Goal: Information Seeking & Learning: Learn about a topic

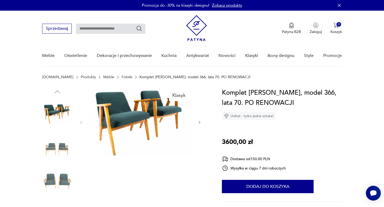
click at [199, 123] on icon "button" at bounding box center [199, 122] width 5 height 5
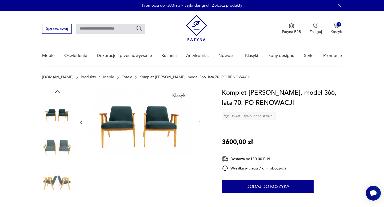
click at [199, 123] on icon "button" at bounding box center [199, 122] width 5 height 5
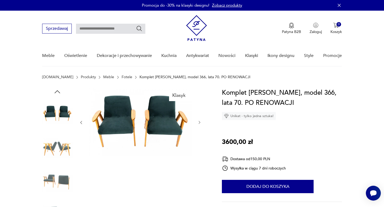
click at [199, 123] on icon "button" at bounding box center [199, 122] width 5 height 5
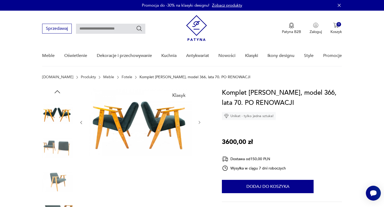
click at [199, 123] on icon "button" at bounding box center [199, 122] width 5 height 5
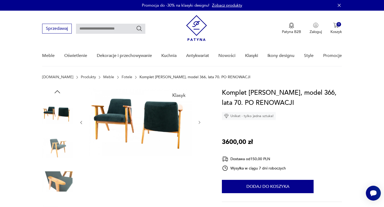
click at [199, 123] on icon "button" at bounding box center [199, 122] width 5 height 5
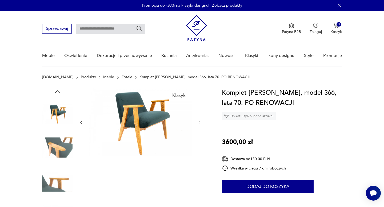
click at [199, 123] on icon "button" at bounding box center [199, 122] width 5 height 5
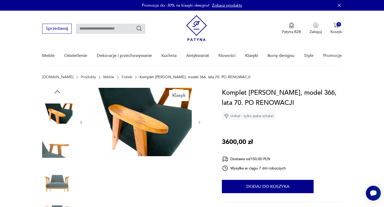
click at [199, 123] on icon "button" at bounding box center [199, 122] width 5 height 5
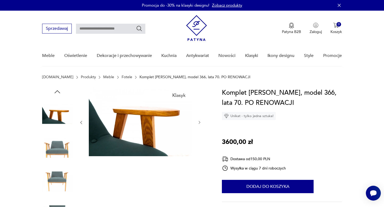
click at [199, 123] on icon "button" at bounding box center [199, 122] width 5 height 5
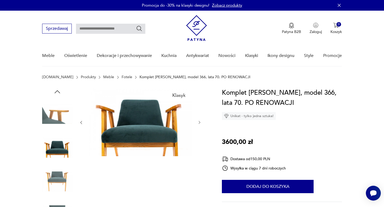
click at [199, 123] on icon "button" at bounding box center [199, 122] width 5 height 5
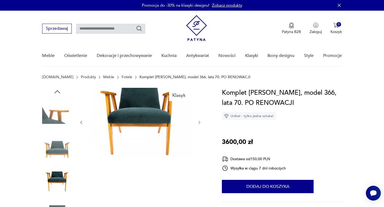
click at [199, 123] on icon "button" at bounding box center [199, 122] width 5 height 5
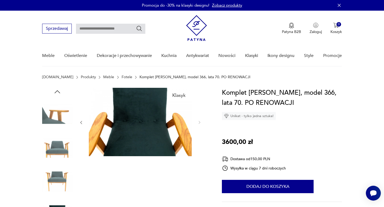
click at [114, 28] on input "text" at bounding box center [110, 29] width 69 height 10
type input "***"
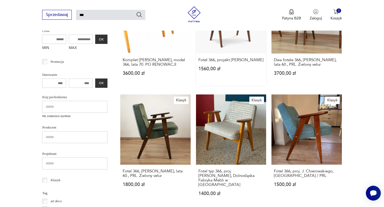
scroll to position [165, 0]
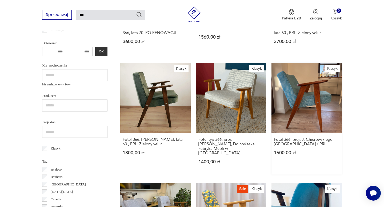
click at [309, 110] on link "Klasyk Fotel 366, proj. J. Chierowskiego, Polska / PRL. 1500,00 zł" at bounding box center [306, 119] width 70 height 112
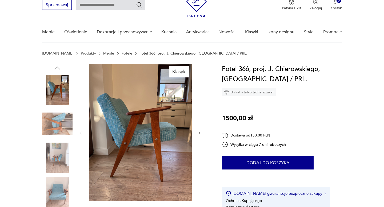
scroll to position [35, 0]
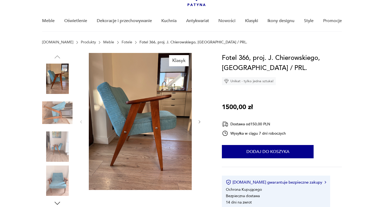
click at [199, 122] on icon "button" at bounding box center [199, 122] width 5 height 5
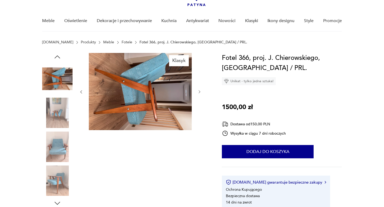
click at [199, 122] on div at bounding box center [140, 92] width 123 height 78
click at [198, 92] on icon "button" at bounding box center [199, 92] width 5 height 5
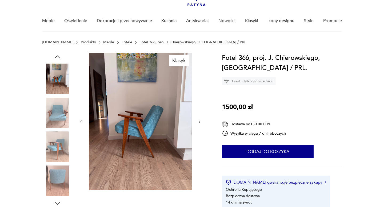
click at [199, 121] on icon "button" at bounding box center [199, 122] width 5 height 5
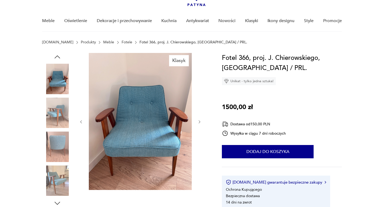
click at [199, 121] on icon "button" at bounding box center [199, 122] width 5 height 5
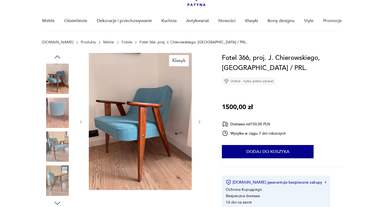
scroll to position [0, 0]
click at [199, 121] on icon "button" at bounding box center [199, 122] width 5 height 5
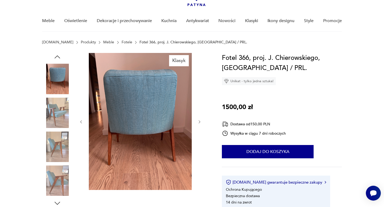
click at [199, 121] on icon "button" at bounding box center [199, 122] width 5 height 5
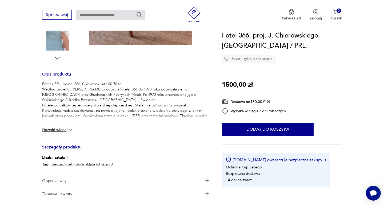
scroll to position [183, 0]
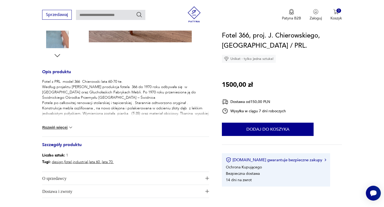
click at [68, 124] on div "Fotel z PRL model 366 Chierowski lata 60-70 te. Według projektu Józefa Chierows…" at bounding box center [125, 108] width 167 height 58
click at [69, 127] on img at bounding box center [70, 127] width 5 height 5
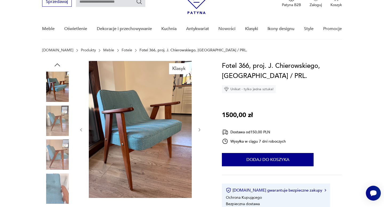
scroll to position [28, 0]
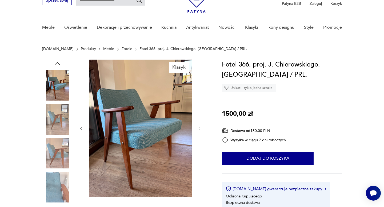
click at [199, 127] on icon "button" at bounding box center [199, 129] width 5 height 5
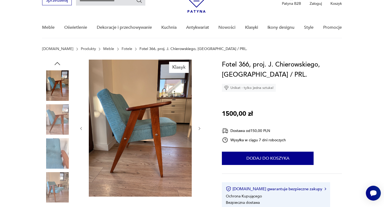
click at [199, 127] on icon "button" at bounding box center [199, 129] width 5 height 5
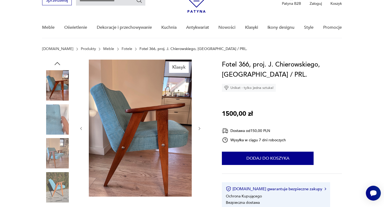
click at [199, 127] on icon "button" at bounding box center [199, 129] width 5 height 5
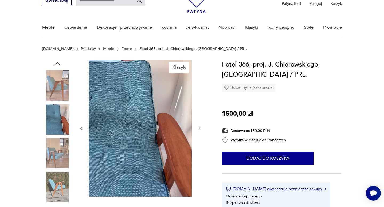
click at [199, 127] on icon "button" at bounding box center [199, 129] width 5 height 5
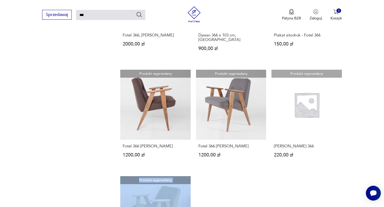
scroll to position [497, 0]
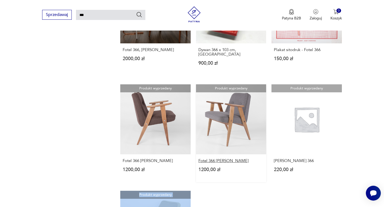
click at [225, 159] on h3 "Fotel 366 Chierowskiego" at bounding box center [230, 161] width 65 height 5
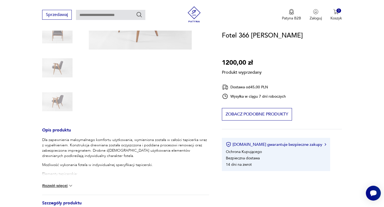
scroll to position [175, 0]
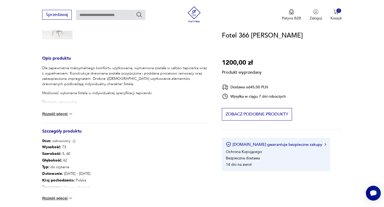
click at [70, 114] on img at bounding box center [70, 113] width 5 height 5
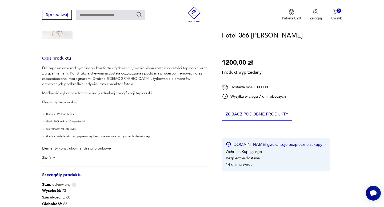
type input "***"
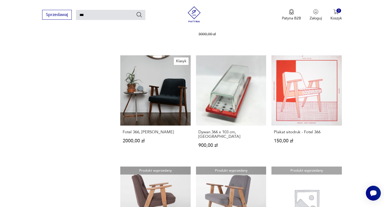
scroll to position [467, 0]
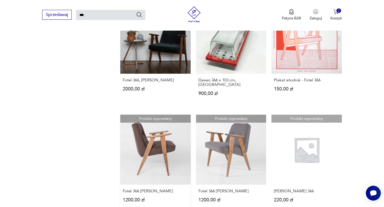
click at [167, 140] on link "Produkt wyprzedany Fotel 366 Chierowskiego 1200,00 zł" at bounding box center [155, 164] width 70 height 98
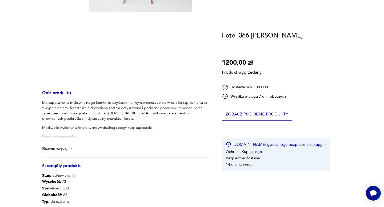
scroll to position [228, 0]
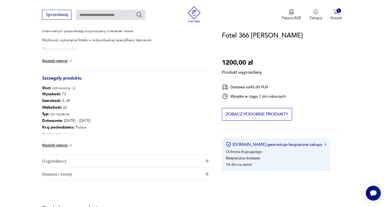
click at [69, 148] on img at bounding box center [70, 145] width 5 height 5
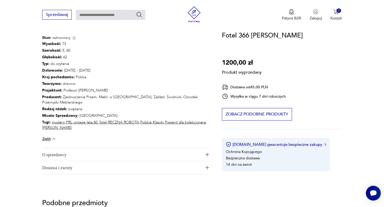
scroll to position [279, 0]
click at [167, 153] on span "O sprzedawcy" at bounding box center [121, 154] width 159 height 13
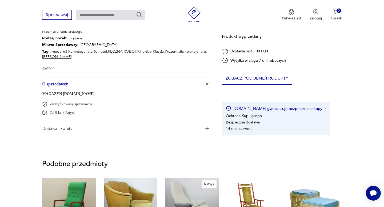
scroll to position [357, 0]
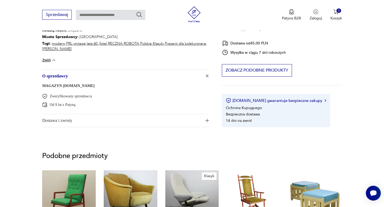
click at [79, 87] on link "MAGAZYN MEBLOWY.COM" at bounding box center [68, 86] width 52 height 4
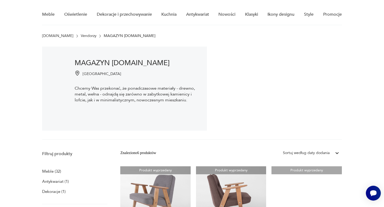
scroll to position [38, 0]
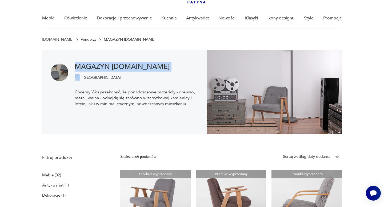
drag, startPoint x: 74, startPoint y: 66, endPoint x: 180, endPoint y: 73, distance: 106.0
click at [180, 73] on div "MAGAZYN MEBLOWY.COM Poznań Chcemy Was przekonać, że ponadczasowe materiały - dr…" at bounding box center [124, 92] width 165 height 84
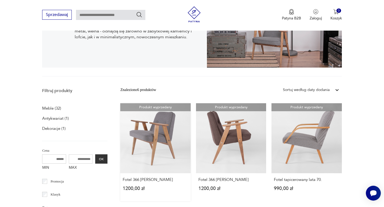
scroll to position [116, 0]
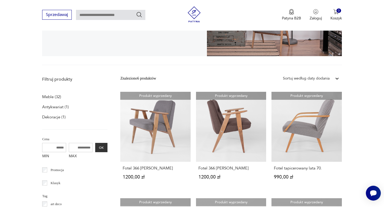
click at [111, 15] on input "text" at bounding box center [110, 15] width 69 height 10
type input "***"
click at [139, 14] on icon "Szukaj" at bounding box center [139, 14] width 6 height 6
type input "***"
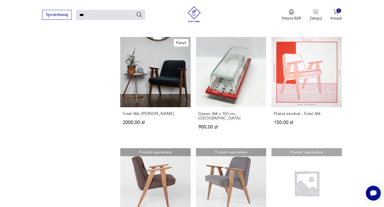
scroll to position [434, 0]
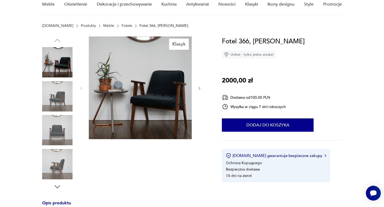
scroll to position [52, 0]
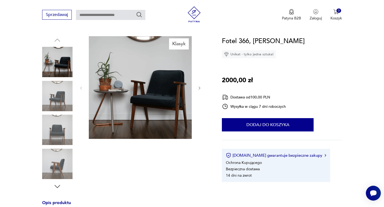
click at [199, 87] on icon "button" at bounding box center [200, 88] width 2 height 3
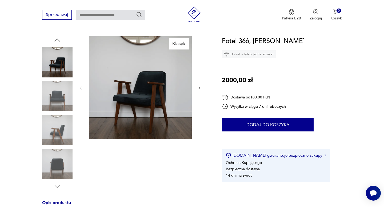
click at [199, 87] on icon "button" at bounding box center [200, 88] width 2 height 3
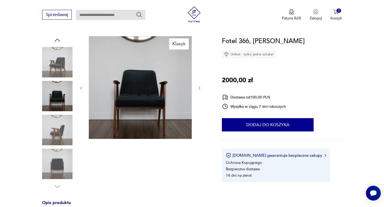
click at [199, 87] on icon "button" at bounding box center [200, 88] width 2 height 3
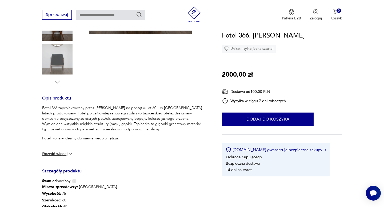
scroll to position [173, 0]
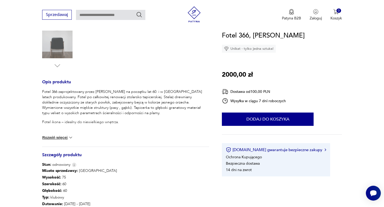
click at [64, 137] on button "Rozwiń więcej" at bounding box center [57, 137] width 31 height 5
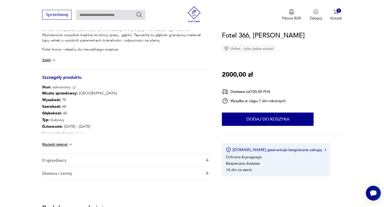
scroll to position [251, 0]
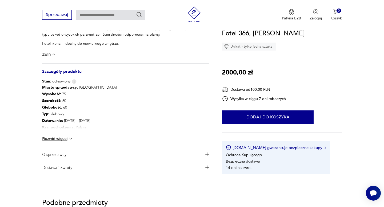
click at [70, 138] on img at bounding box center [70, 138] width 5 height 5
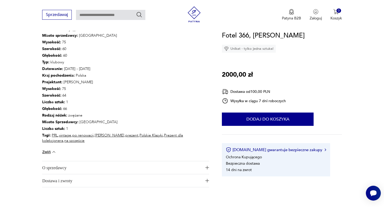
scroll to position [334, 0]
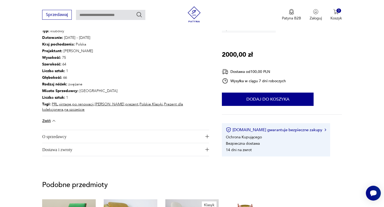
click at [139, 136] on span "O sprzedawcy" at bounding box center [121, 136] width 159 height 13
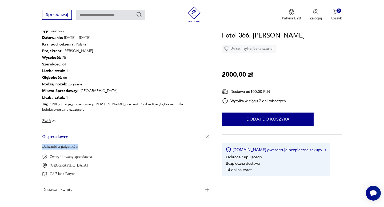
drag, startPoint x: 41, startPoint y: 146, endPoint x: 81, endPoint y: 145, distance: 40.8
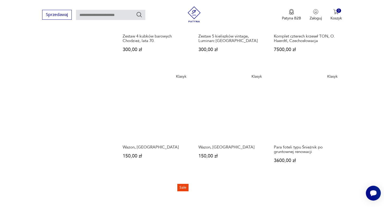
scroll to position [591, 0]
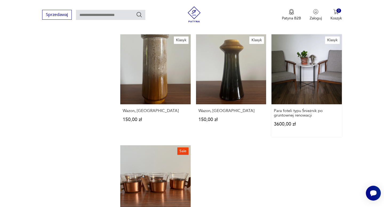
click at [314, 78] on link "Klasyk Para foteli typu Śnieżnik po gruntownej renowacji 3600,00 zł" at bounding box center [306, 85] width 70 height 103
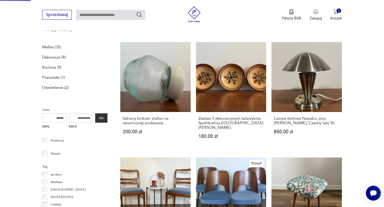
scroll to position [46, 0]
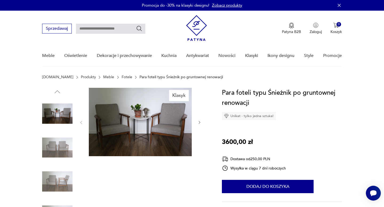
click at [197, 121] on icon "button" at bounding box center [199, 122] width 5 height 5
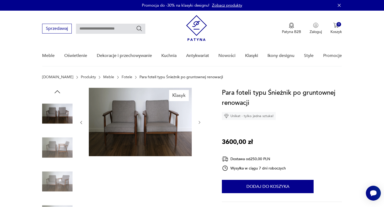
click at [197, 121] on icon "button" at bounding box center [199, 122] width 5 height 5
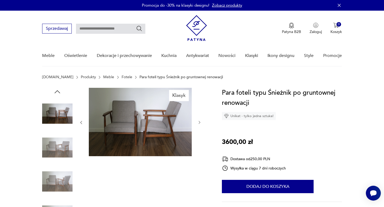
click at [197, 121] on icon "button" at bounding box center [199, 122] width 5 height 5
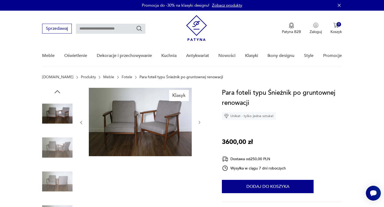
click at [197, 121] on icon "button" at bounding box center [199, 122] width 5 height 5
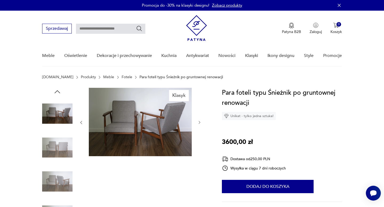
click at [197, 121] on icon "button" at bounding box center [199, 122] width 5 height 5
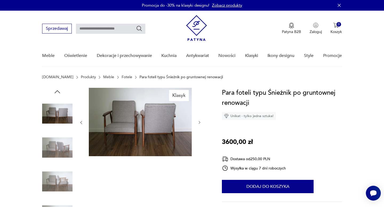
click at [197, 121] on icon "button" at bounding box center [199, 122] width 5 height 5
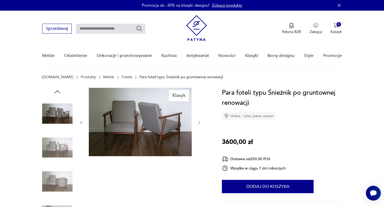
click at [197, 121] on icon "button" at bounding box center [199, 122] width 5 height 5
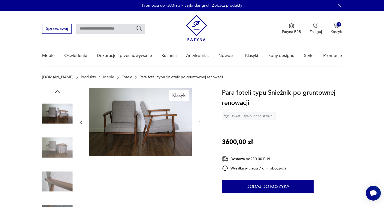
click at [197, 121] on icon "button" at bounding box center [199, 122] width 5 height 5
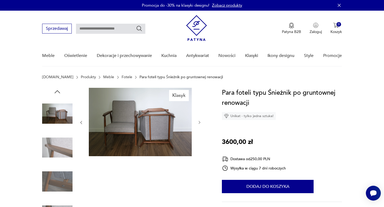
click at [197, 121] on icon "button" at bounding box center [199, 122] width 5 height 5
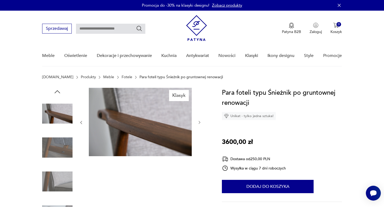
click at [197, 121] on icon "button" at bounding box center [199, 122] width 5 height 5
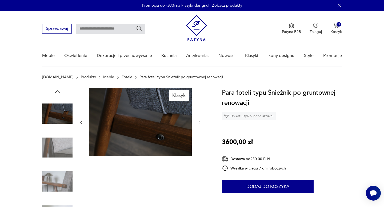
click at [197, 121] on icon "button" at bounding box center [199, 122] width 5 height 5
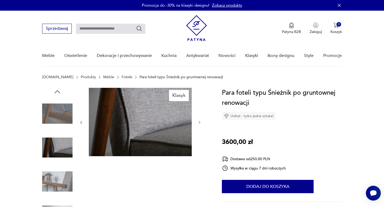
click at [197, 121] on icon "button" at bounding box center [199, 122] width 5 height 5
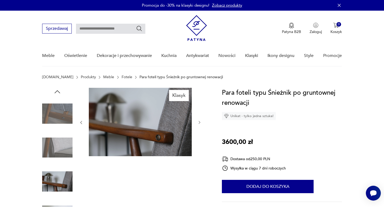
click at [197, 121] on icon "button" at bounding box center [199, 122] width 5 height 5
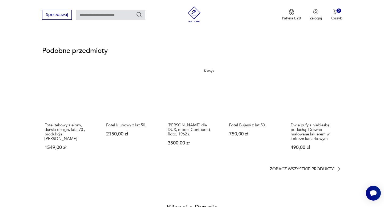
scroll to position [408, 0]
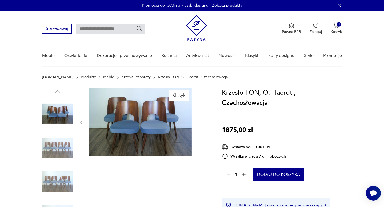
scroll to position [30, 0]
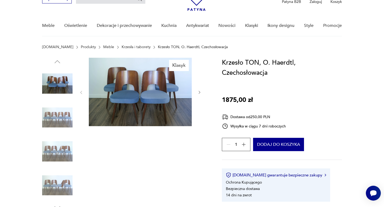
click at [199, 93] on icon "button" at bounding box center [200, 92] width 2 height 3
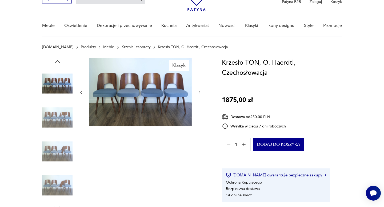
click at [199, 93] on icon "button" at bounding box center [200, 92] width 2 height 3
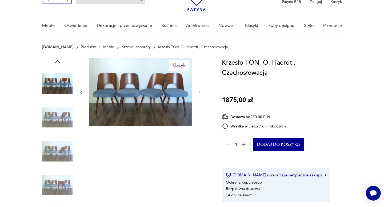
click at [199, 93] on icon "button" at bounding box center [200, 92] width 2 height 3
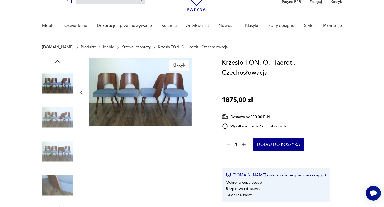
click at [199, 93] on icon "button" at bounding box center [200, 92] width 2 height 3
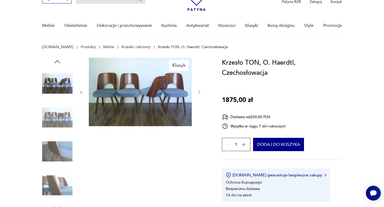
click at [199, 93] on icon "button" at bounding box center [200, 92] width 2 height 3
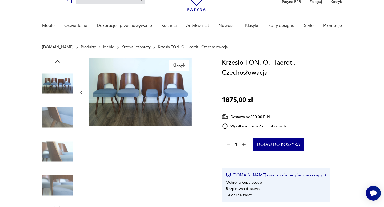
click at [199, 93] on icon "button" at bounding box center [200, 92] width 2 height 3
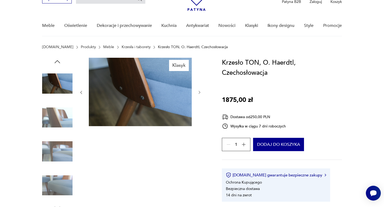
click at [199, 93] on icon "button" at bounding box center [200, 92] width 2 height 3
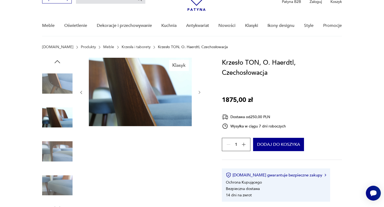
click at [199, 93] on icon "button" at bounding box center [200, 92] width 2 height 3
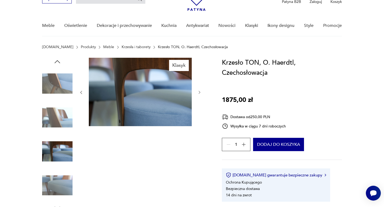
click at [199, 93] on icon "button" at bounding box center [200, 92] width 2 height 3
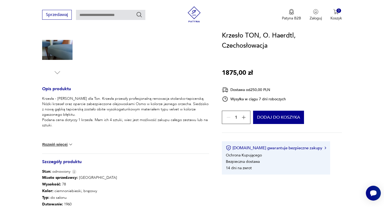
scroll to position [156, 0]
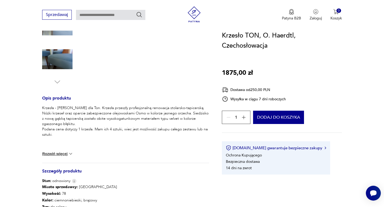
click at [69, 153] on img at bounding box center [70, 153] width 5 height 5
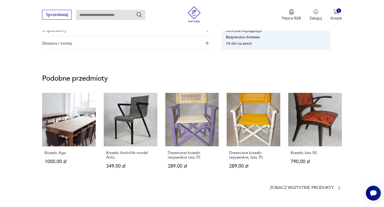
scroll to position [397, 0]
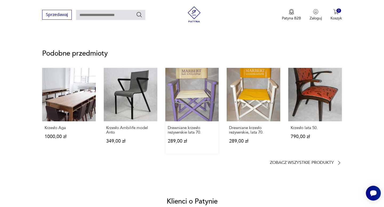
click at [194, 112] on link "Drewniane krzesło reżyserskie lata 70. 289,00 zł" at bounding box center [192, 111] width 54 height 86
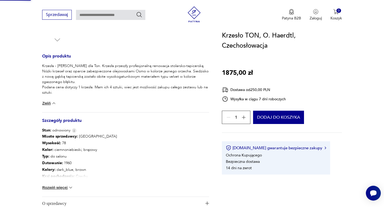
scroll to position [92, 0]
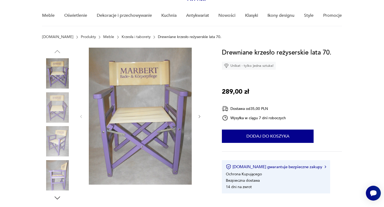
scroll to position [43, 0]
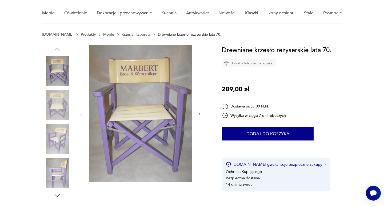
click at [197, 114] on icon "button" at bounding box center [199, 114] width 5 height 5
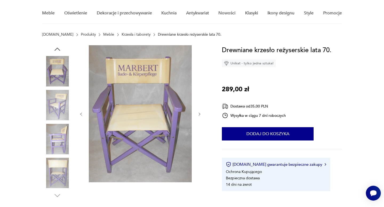
click at [197, 114] on icon "button" at bounding box center [199, 114] width 5 height 5
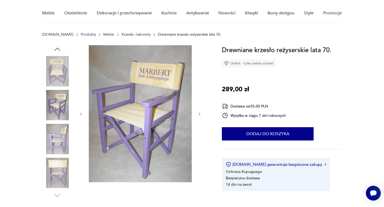
click at [197, 114] on icon "button" at bounding box center [199, 114] width 5 height 5
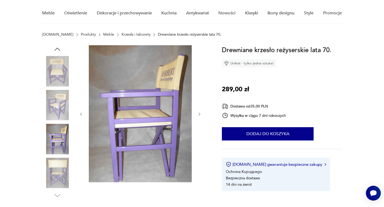
click at [197, 114] on icon "button" at bounding box center [199, 114] width 5 height 5
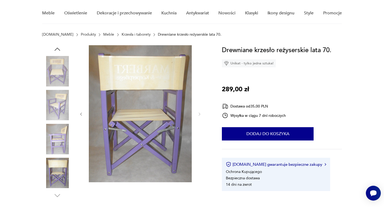
click at [59, 134] on img at bounding box center [57, 139] width 30 height 30
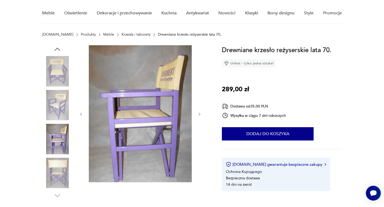
click at [62, 100] on img at bounding box center [57, 105] width 30 height 30
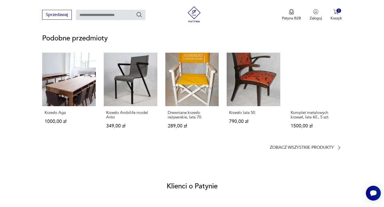
scroll to position [393, 0]
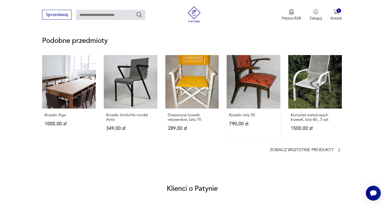
click at [263, 86] on link "Krzesło lata 50. 790,00 zł" at bounding box center [253, 98] width 54 height 86
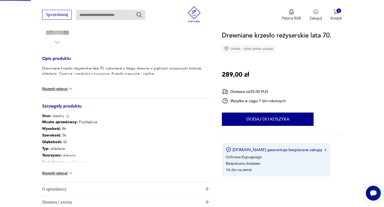
scroll to position [91, 0]
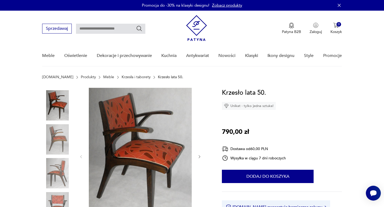
click at [199, 157] on icon "button" at bounding box center [200, 156] width 2 height 3
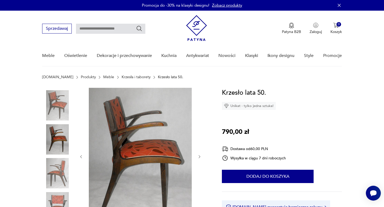
click at [199, 157] on icon "button" at bounding box center [200, 156] width 2 height 3
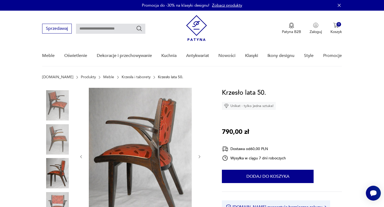
click at [199, 157] on icon "button" at bounding box center [200, 156] width 2 height 3
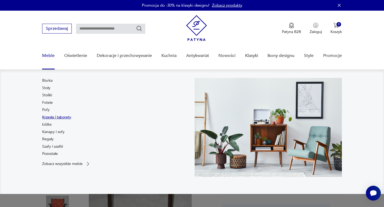
click at [48, 117] on link "Krzesła i taborety" at bounding box center [56, 117] width 29 height 5
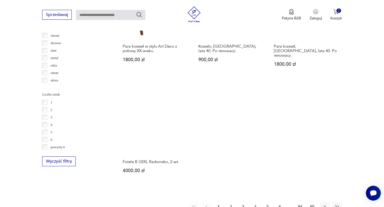
scroll to position [762, 0]
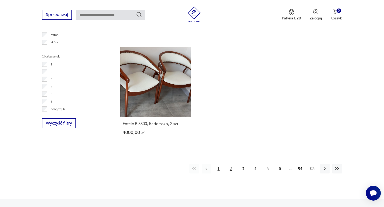
click at [232, 164] on button "2" at bounding box center [231, 169] width 10 height 10
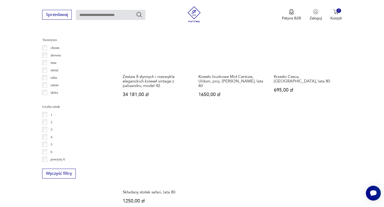
scroll to position [817, 0]
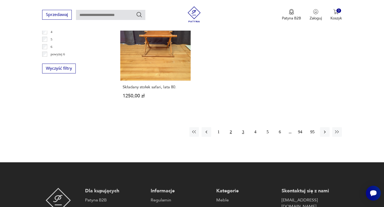
click at [243, 127] on button "3" at bounding box center [243, 132] width 10 height 10
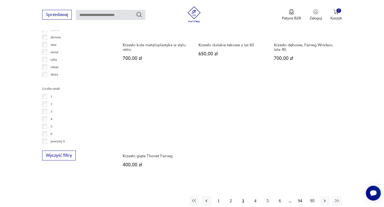
scroll to position [753, 0]
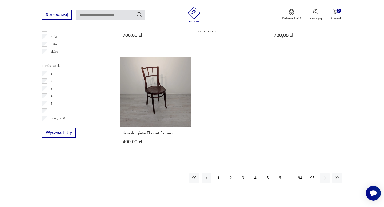
click at [255, 173] on button "4" at bounding box center [255, 178] width 10 height 10
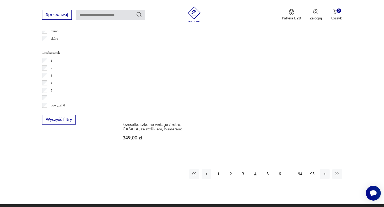
scroll to position [805, 0]
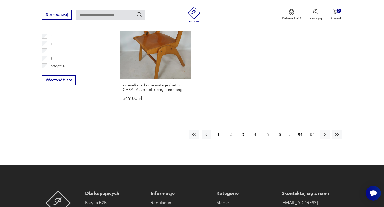
click at [267, 135] on button "5" at bounding box center [268, 135] width 10 height 10
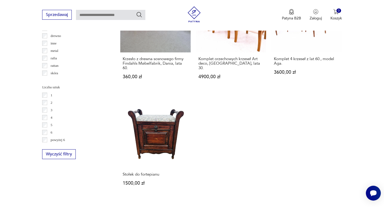
scroll to position [803, 0]
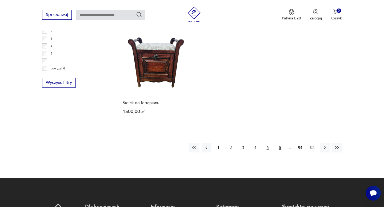
click at [281, 143] on button "6" at bounding box center [280, 148] width 10 height 10
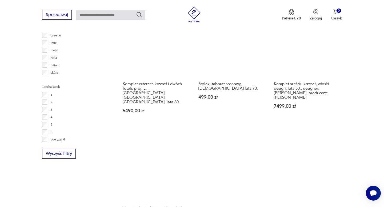
scroll to position [772, 0]
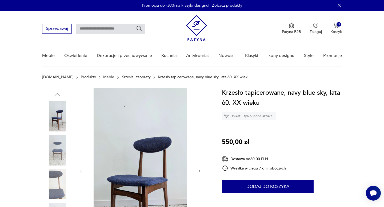
scroll to position [50, 0]
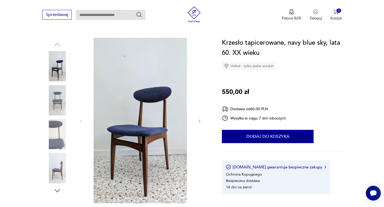
click at [199, 121] on icon "button" at bounding box center [199, 121] width 5 height 5
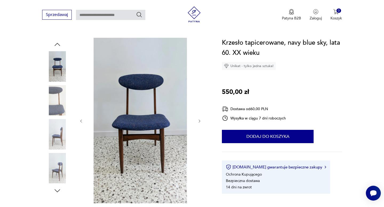
click at [199, 121] on icon "button" at bounding box center [199, 121] width 5 height 5
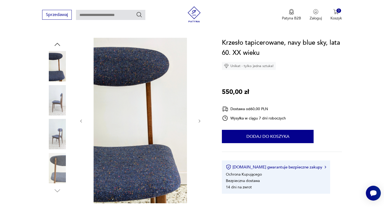
click at [199, 121] on icon "button" at bounding box center [199, 121] width 5 height 5
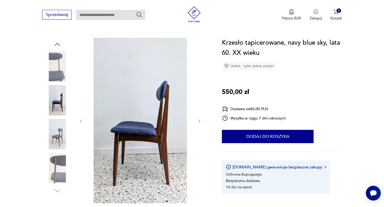
click at [199, 121] on icon "button" at bounding box center [199, 121] width 5 height 5
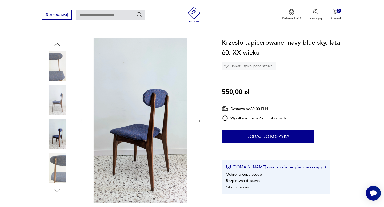
click at [199, 121] on icon "button" at bounding box center [199, 121] width 5 height 5
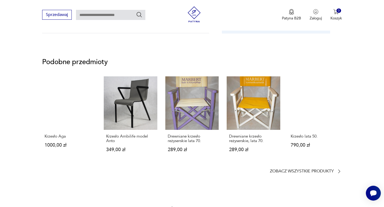
scroll to position [405, 0]
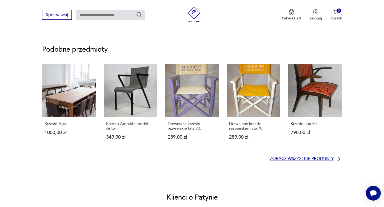
click at [335, 160] on link "Zobacz wszystkie produkty" at bounding box center [306, 158] width 72 height 5
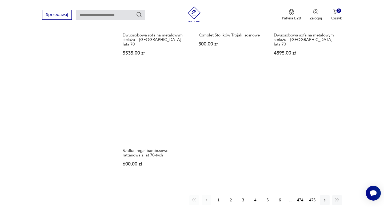
scroll to position [778, 0]
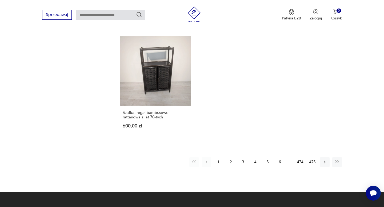
click at [231, 157] on button "2" at bounding box center [231, 162] width 10 height 10
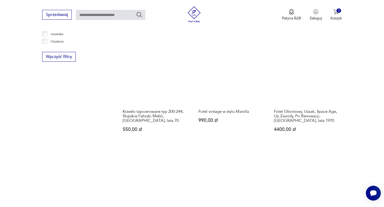
scroll to position [554, 0]
